Goal: Transaction & Acquisition: Register for event/course

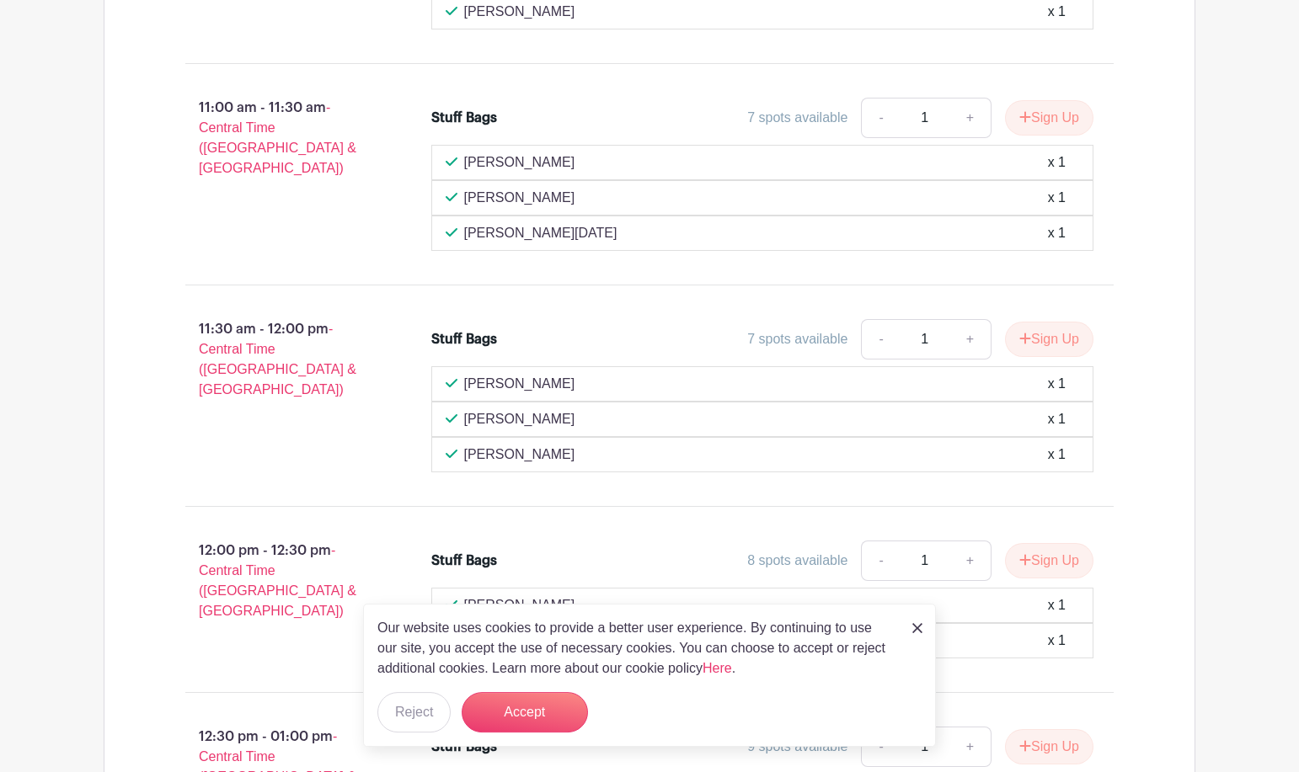
scroll to position [1656, 0]
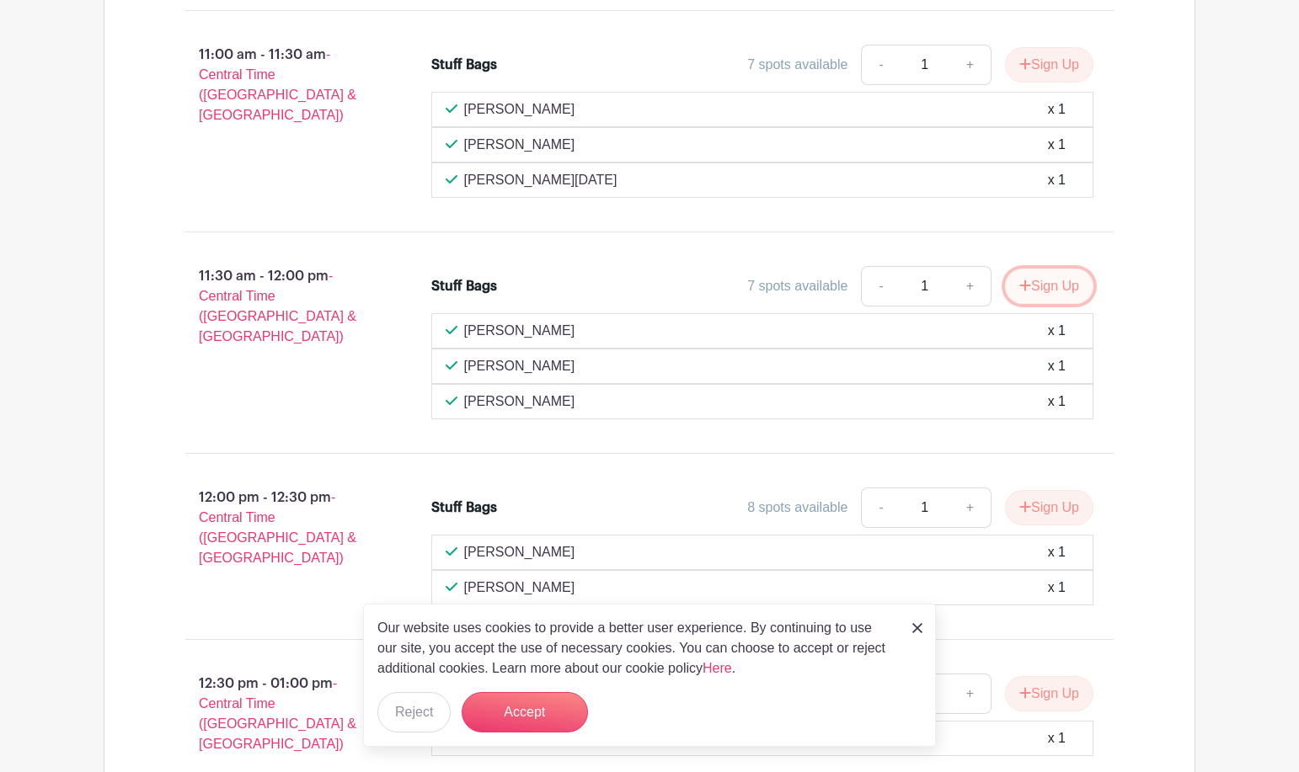
click at [1062, 289] on button "Sign Up" at bounding box center [1049, 286] width 88 height 35
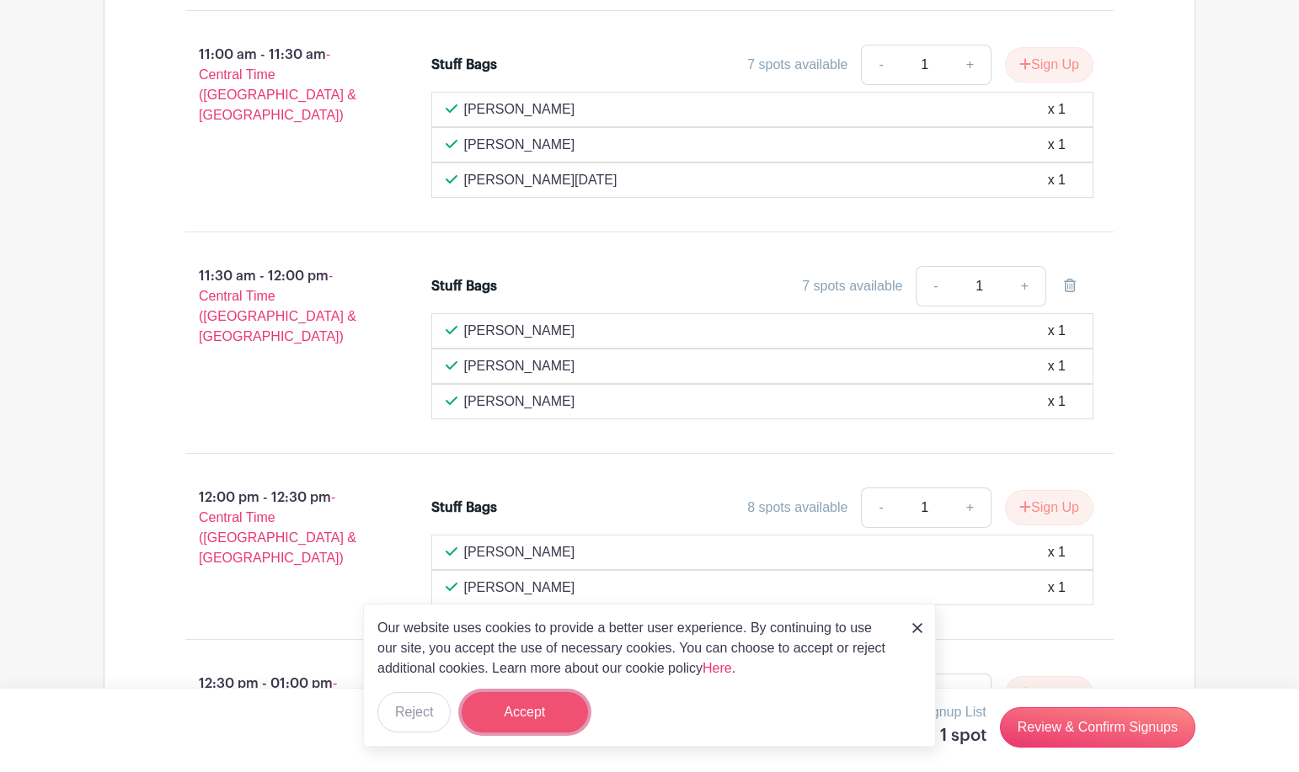
click at [542, 708] on button "Accept" at bounding box center [524, 712] width 126 height 40
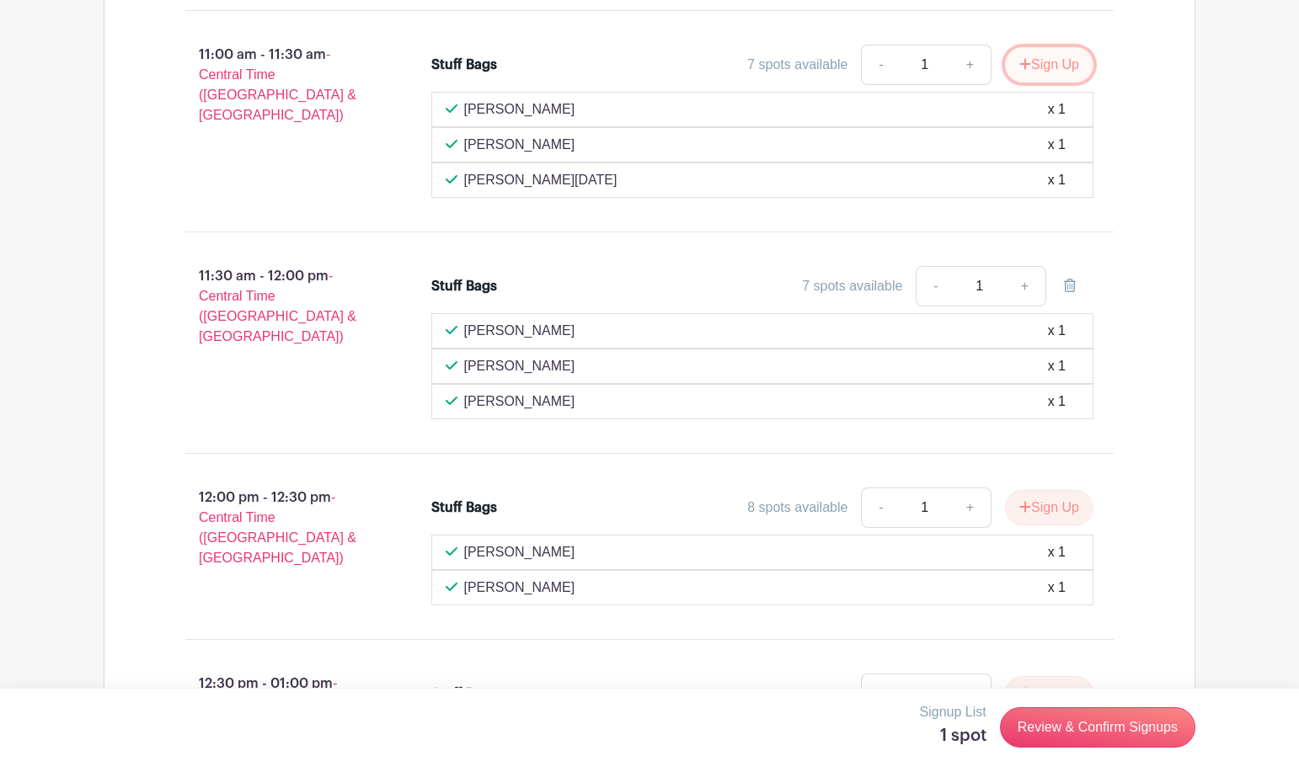
click at [1046, 70] on button "Sign Up" at bounding box center [1049, 64] width 88 height 35
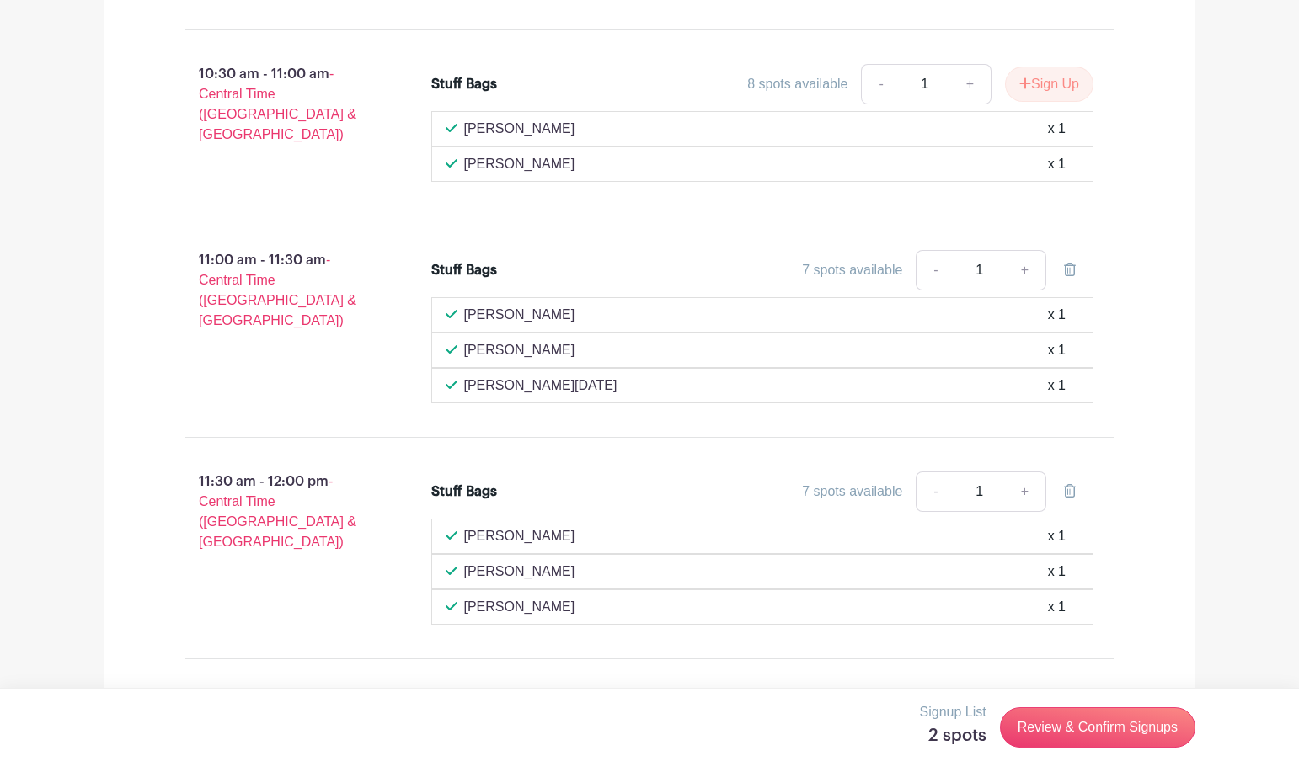
scroll to position [1484, 0]
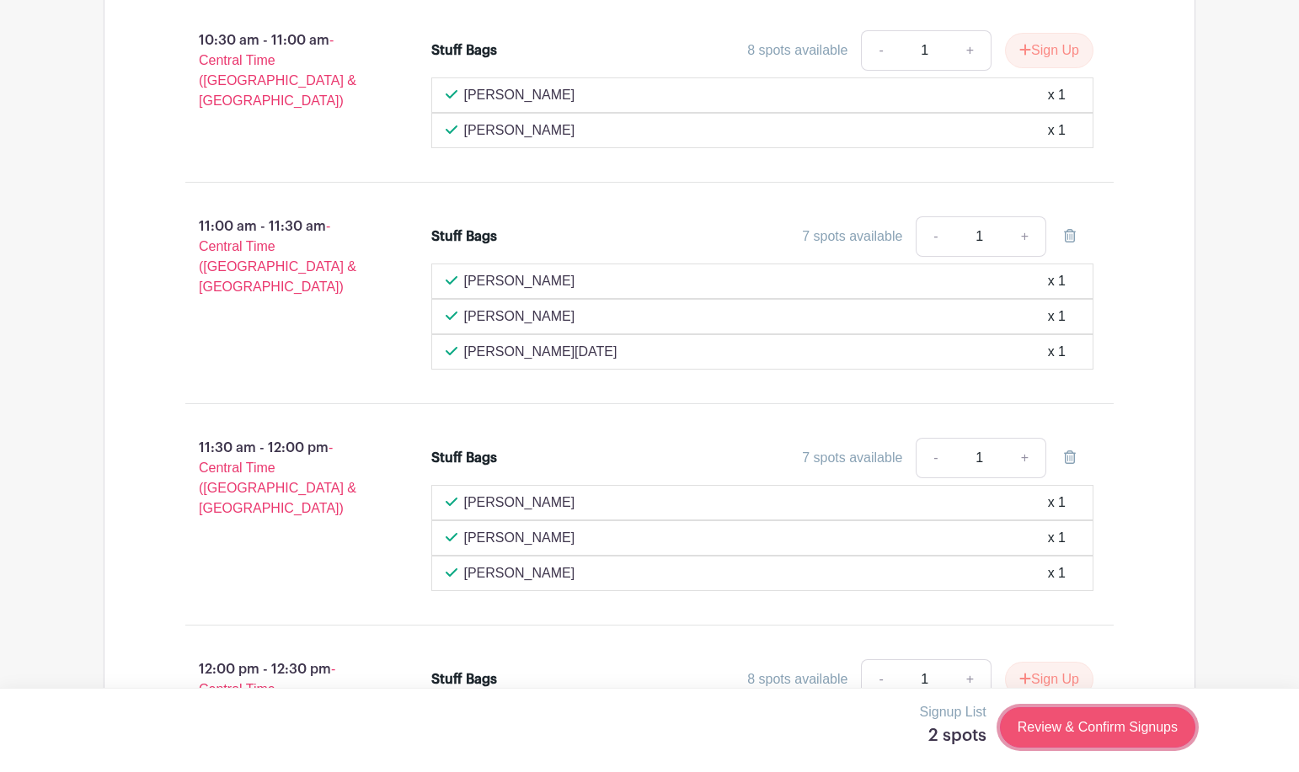
click at [1071, 726] on link "Review & Confirm Signups" at bounding box center [1097, 727] width 195 height 40
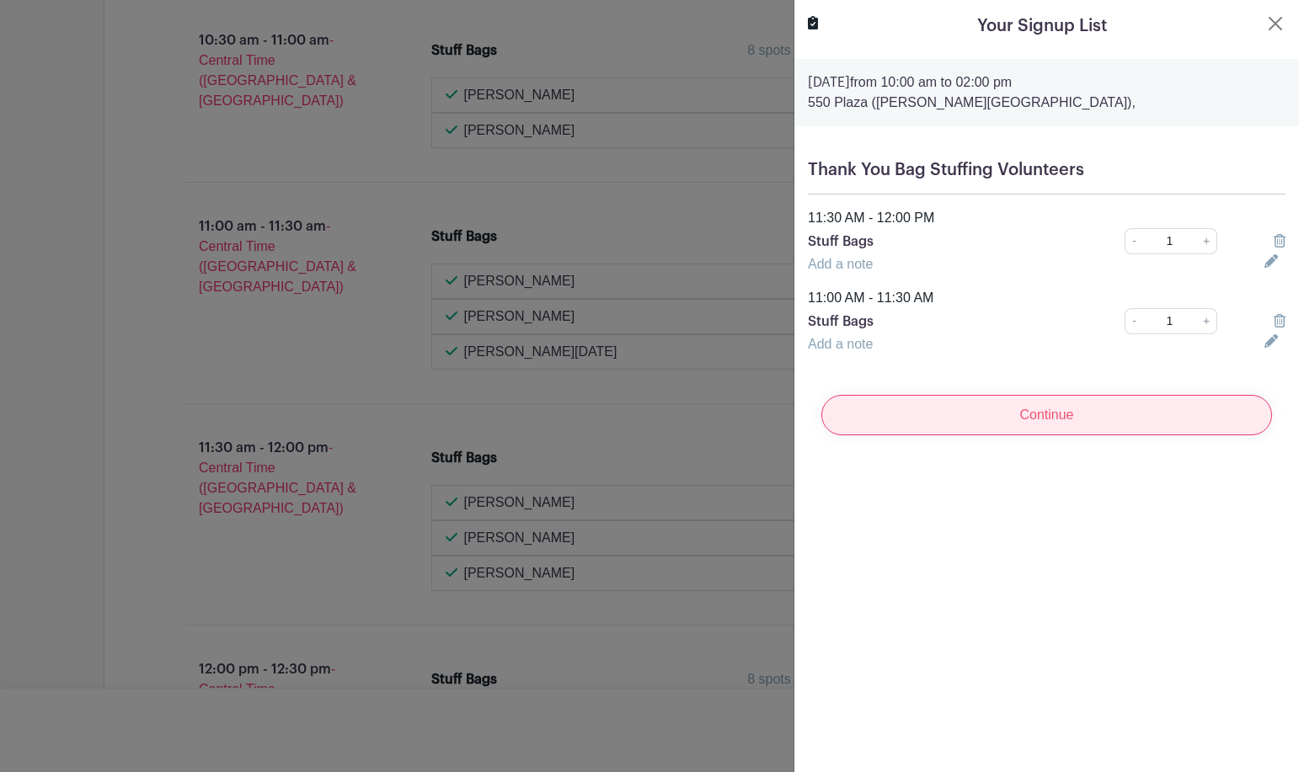
click at [1039, 416] on input "Continue" at bounding box center [1046, 415] width 451 height 40
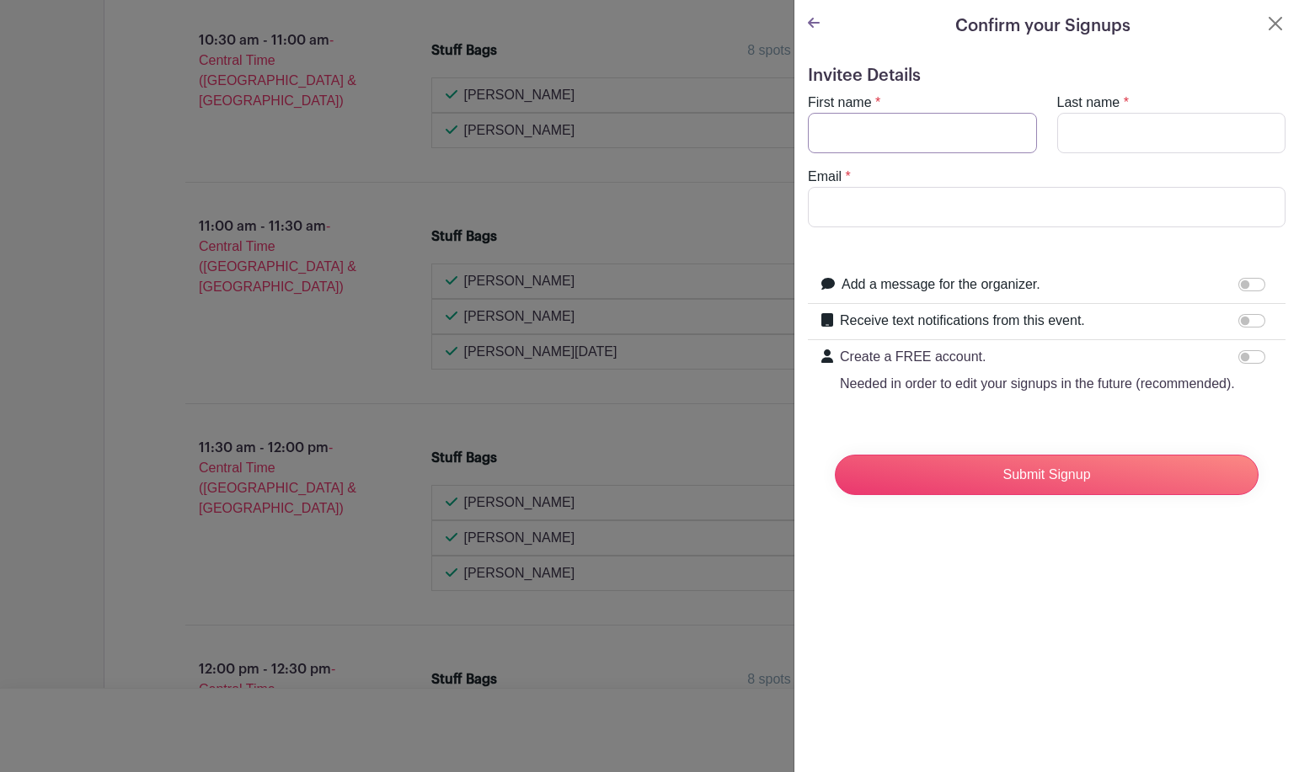
click at [920, 137] on input "First name" at bounding box center [922, 133] width 229 height 40
type input "[PERSON_NAME]"
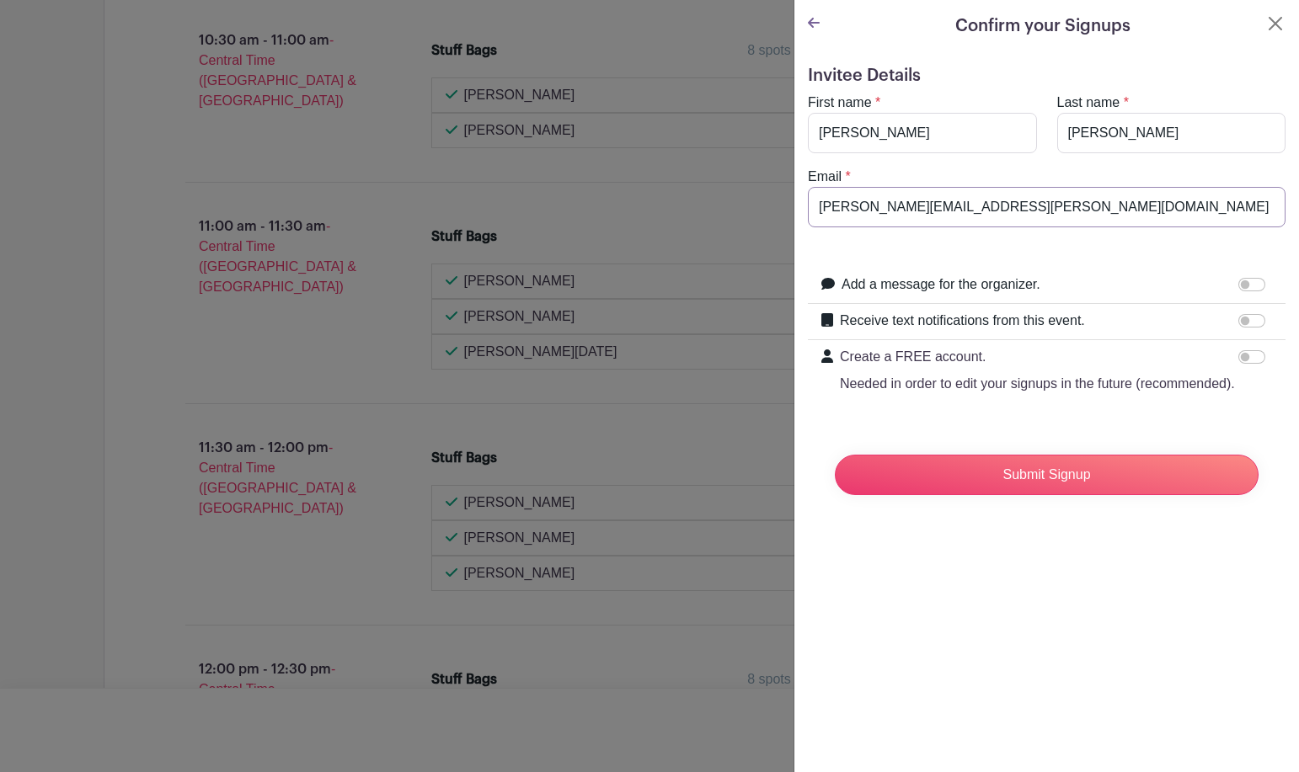
type input "[PERSON_NAME][EMAIL_ADDRESS][PERSON_NAME][DOMAIN_NAME]"
click at [961, 609] on div "Confirm your Signups Invitee Details First name * [PERSON_NAME] Last name * [PE…" at bounding box center [1045, 386] width 505 height 772
click at [989, 479] on input "Submit Signup" at bounding box center [1047, 475] width 424 height 40
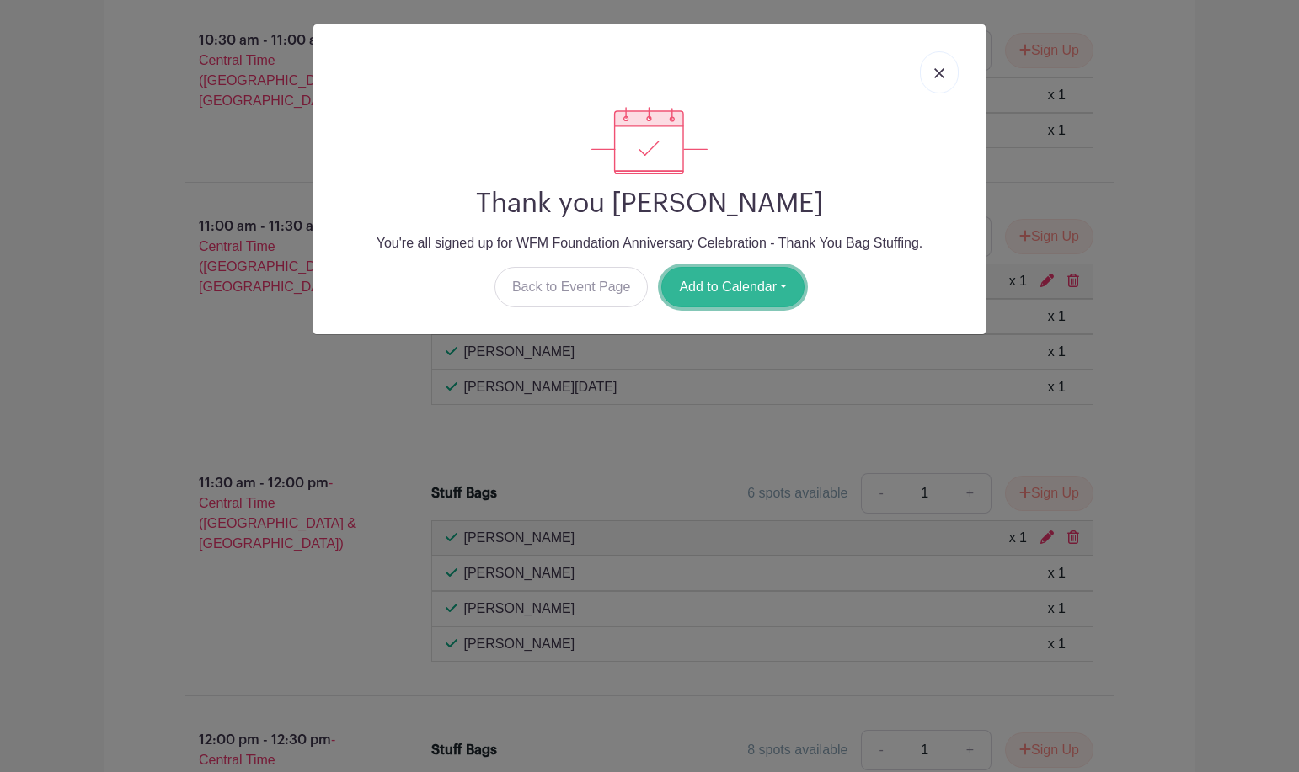
click at [741, 291] on button "Add to Calendar" at bounding box center [732, 287] width 143 height 40
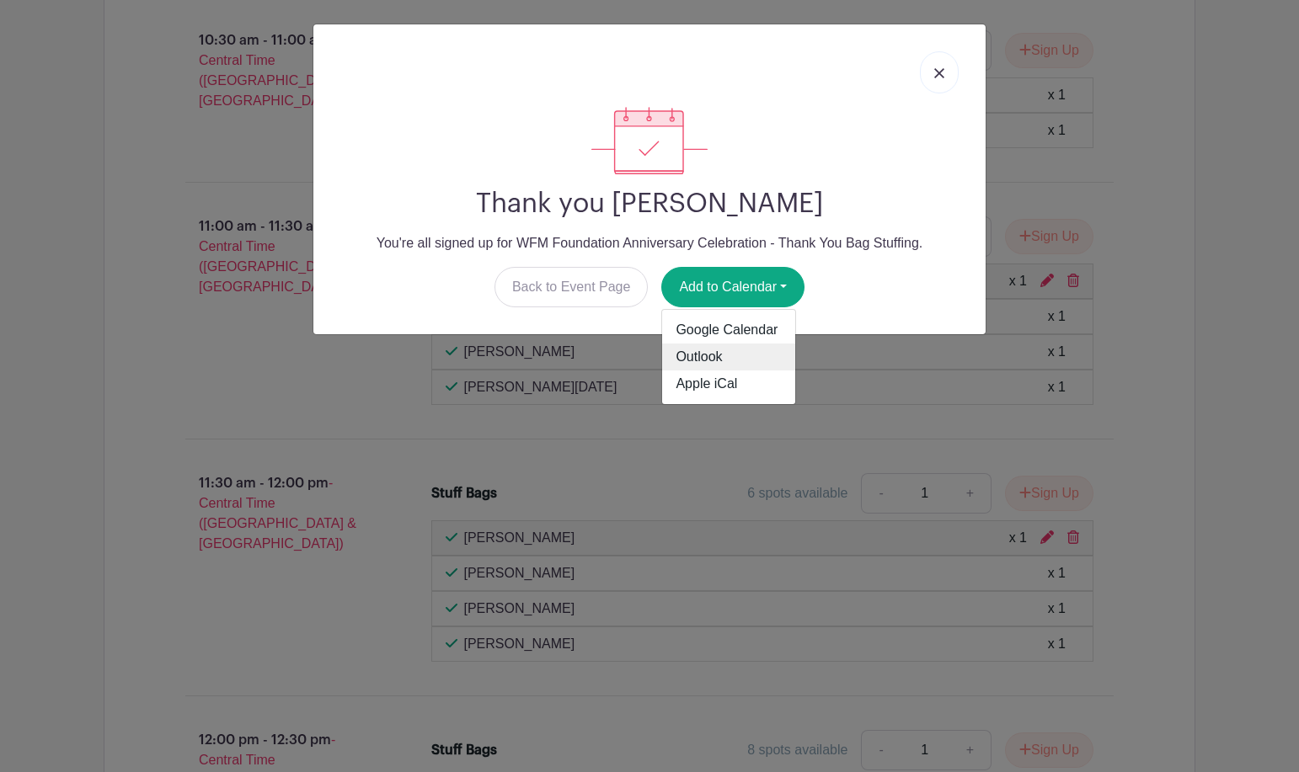
click at [700, 358] on link "Outlook" at bounding box center [728, 357] width 133 height 27
click at [1253, 145] on div "Thank you [PERSON_NAME] You're all signed up for WFM Foundation Anniversary Cel…" at bounding box center [649, 386] width 1299 height 772
